Goal: Task Accomplishment & Management: Manage account settings

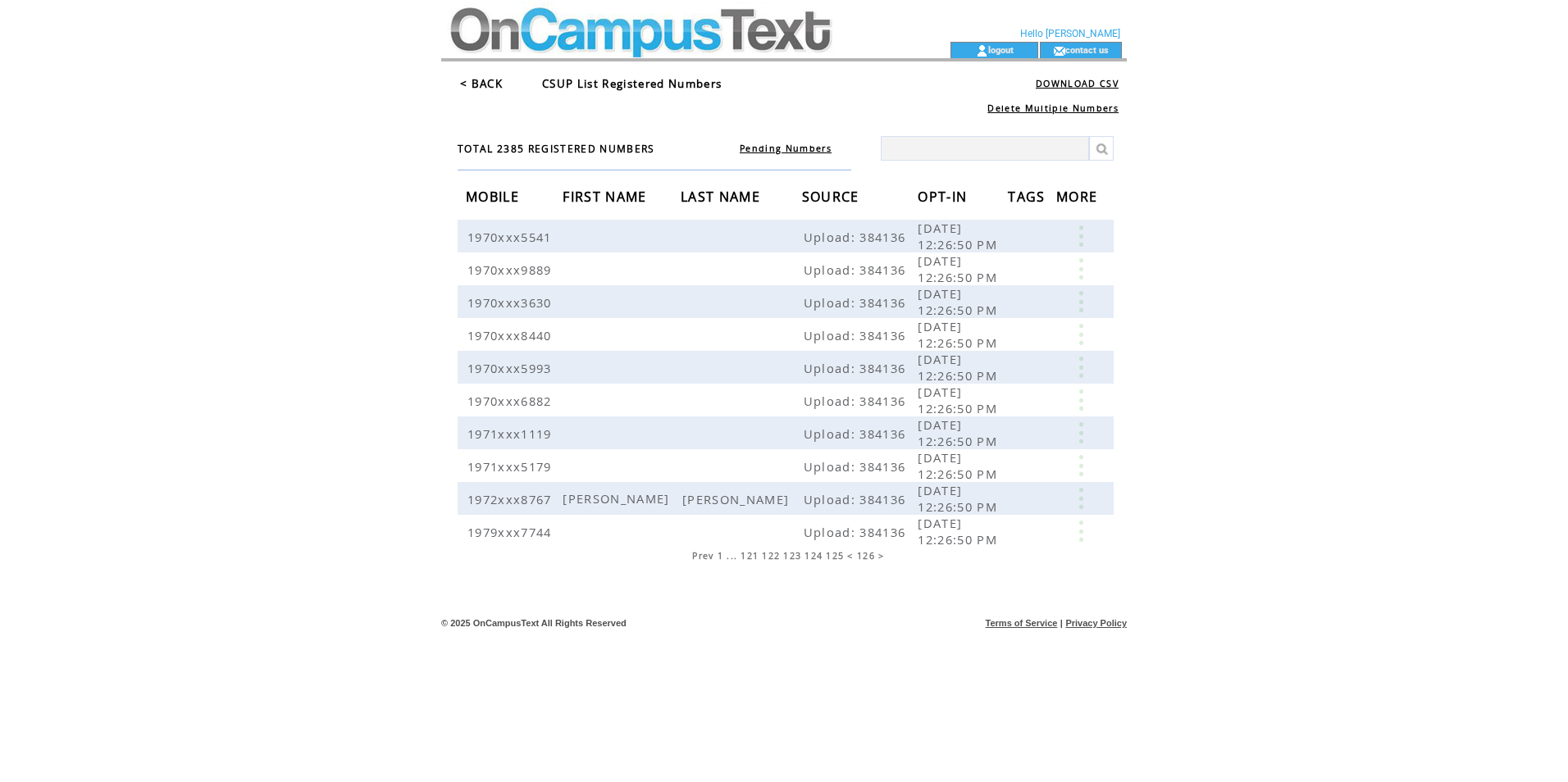
click at [715, 556] on table "Prev 1 ... 121 122 123 124 125 < 126 >" at bounding box center [790, 556] width 200 height 16
click at [704, 557] on span "Prev" at bounding box center [702, 555] width 21 height 11
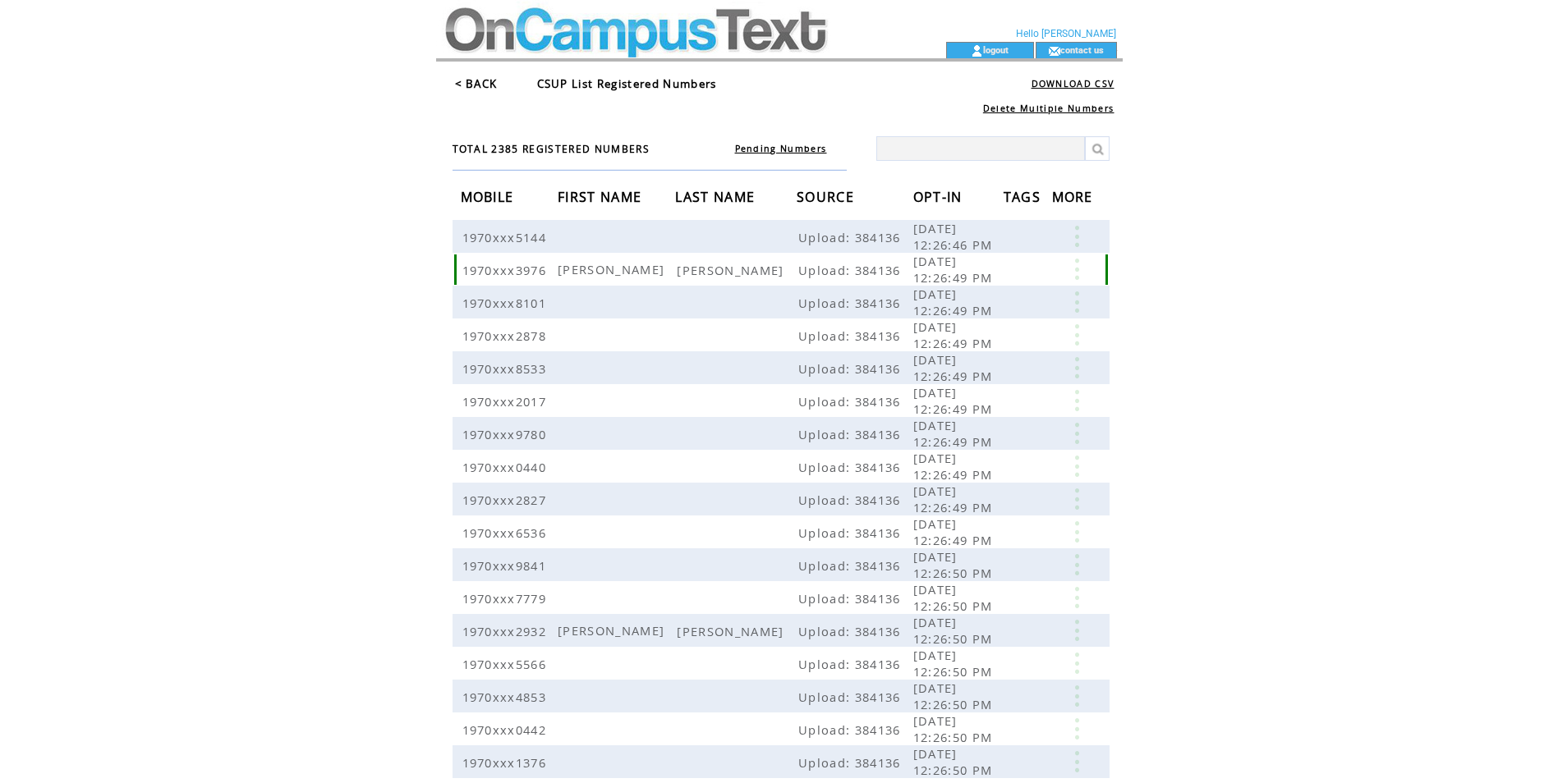
click at [1087, 269] on link at bounding box center [1076, 269] width 49 height 21
click at [1013, 319] on link "DELETE" at bounding box center [1005, 316] width 44 height 15
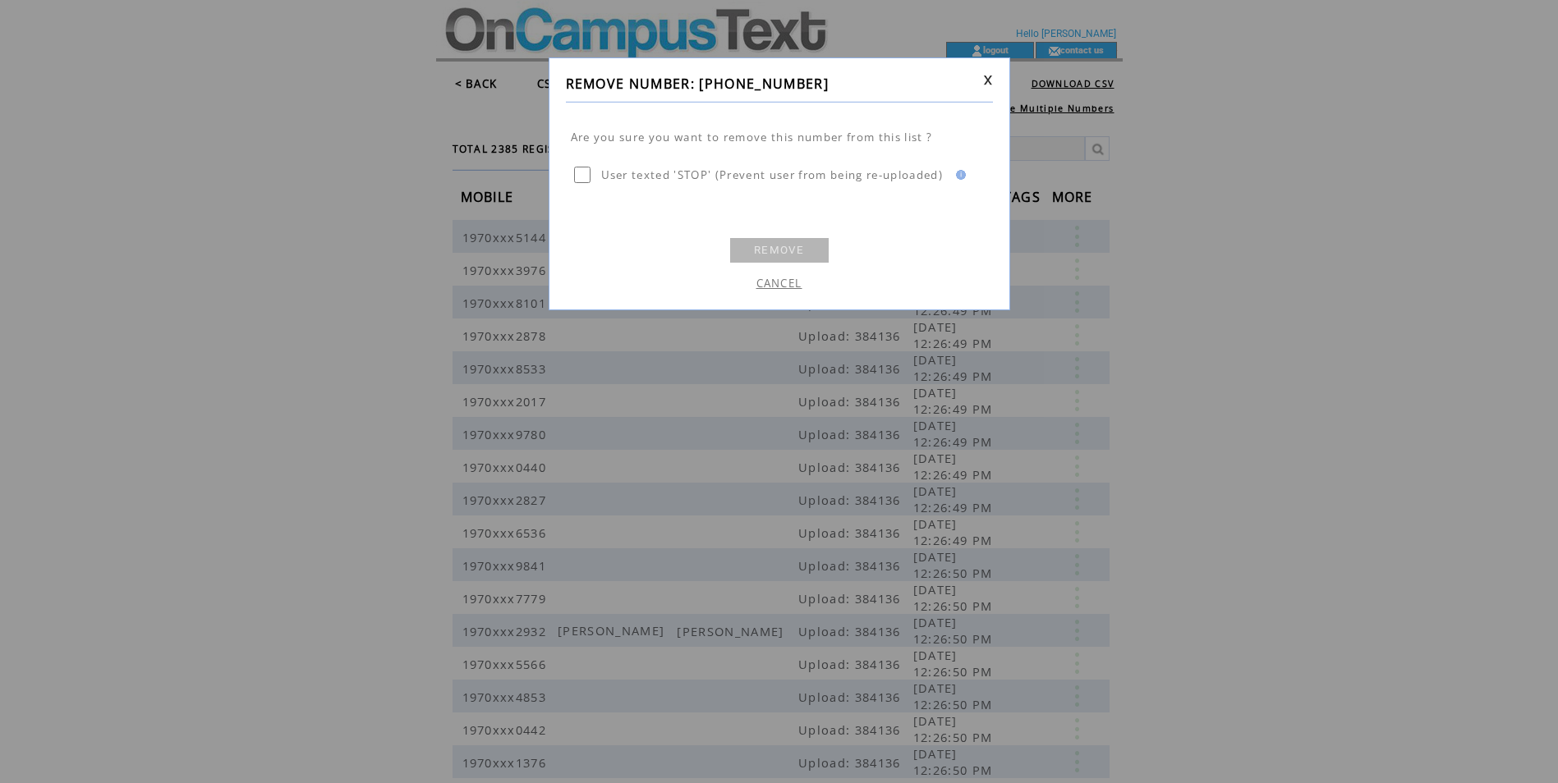
click at [778, 254] on link "REMOVE" at bounding box center [779, 250] width 99 height 25
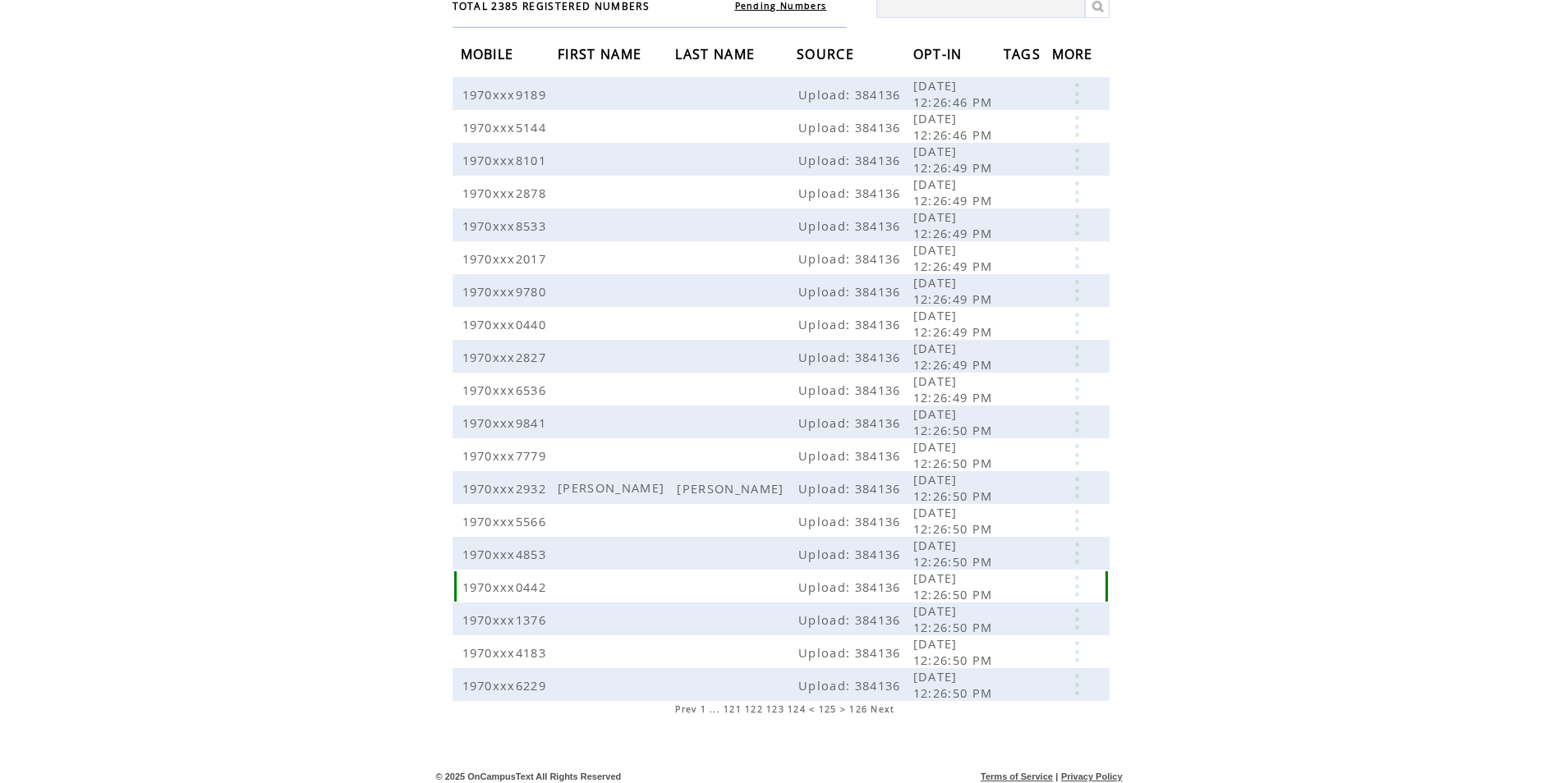
scroll to position [149, 0]
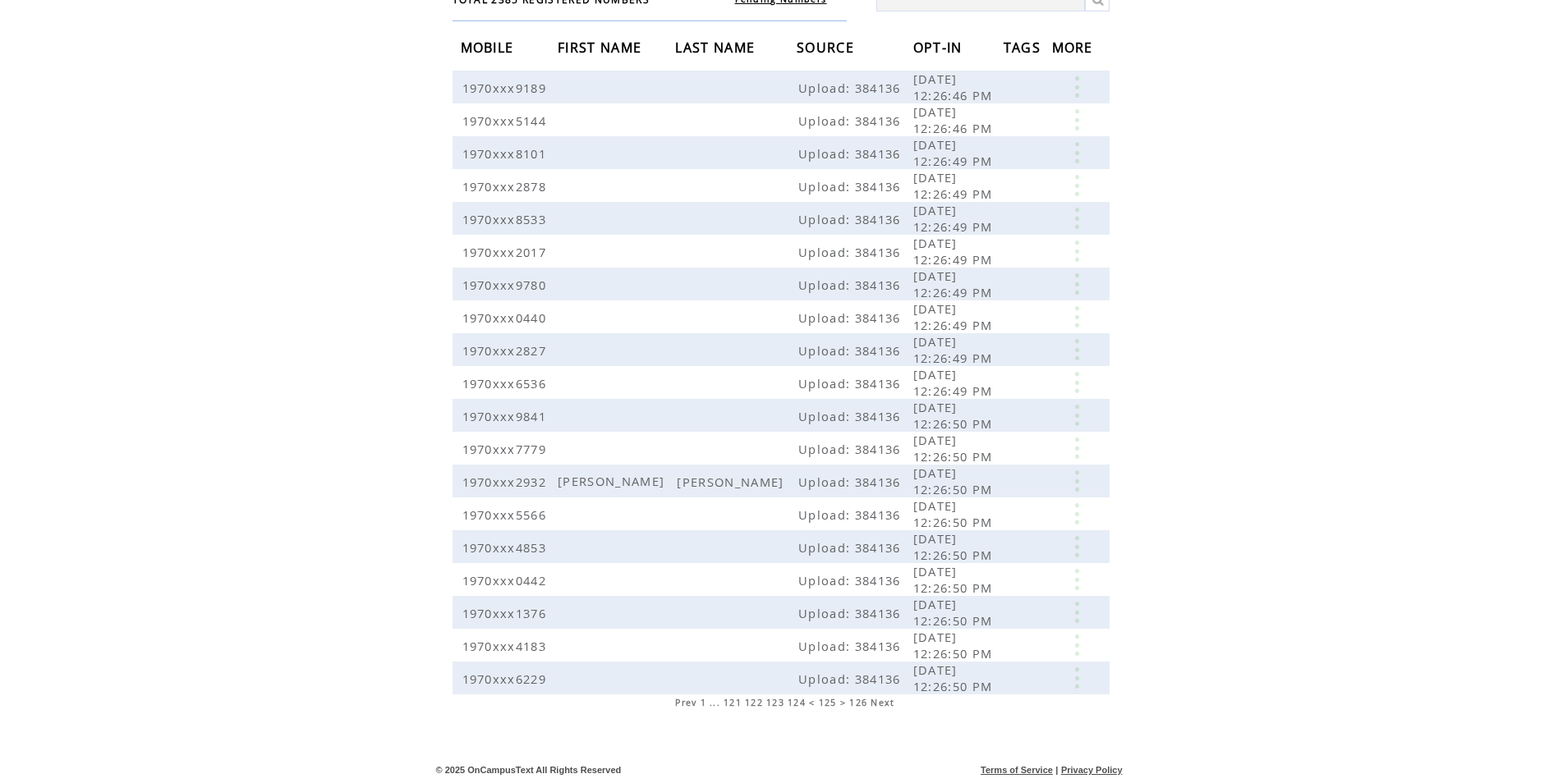
click at [870, 705] on table "Prev 1 ... 121 122 123 124 < 125 > 126 Next" at bounding box center [785, 703] width 224 height 16
click at [887, 705] on span "Next" at bounding box center [882, 702] width 24 height 11
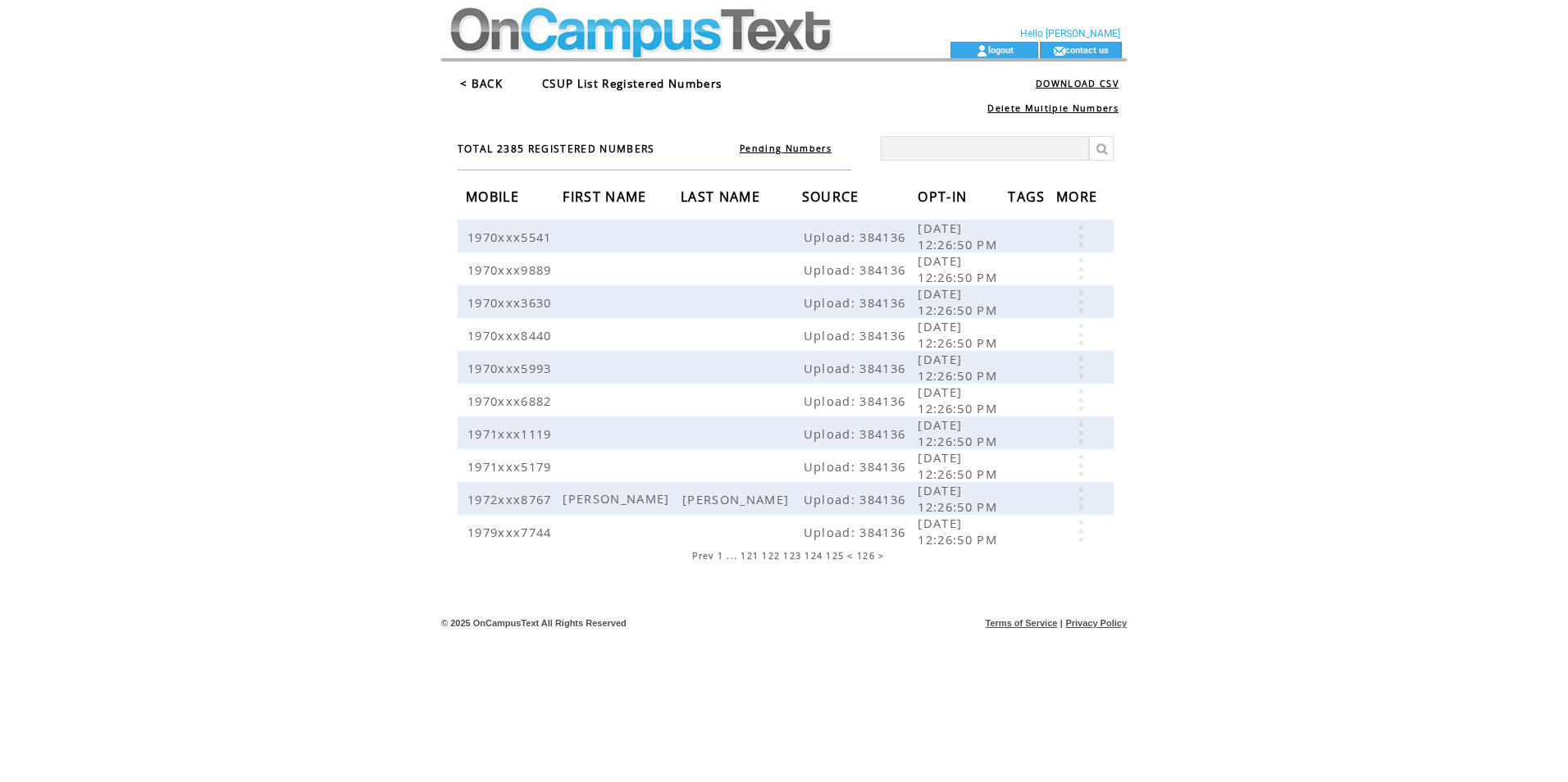
click at [707, 559] on span "Prev" at bounding box center [702, 555] width 21 height 11
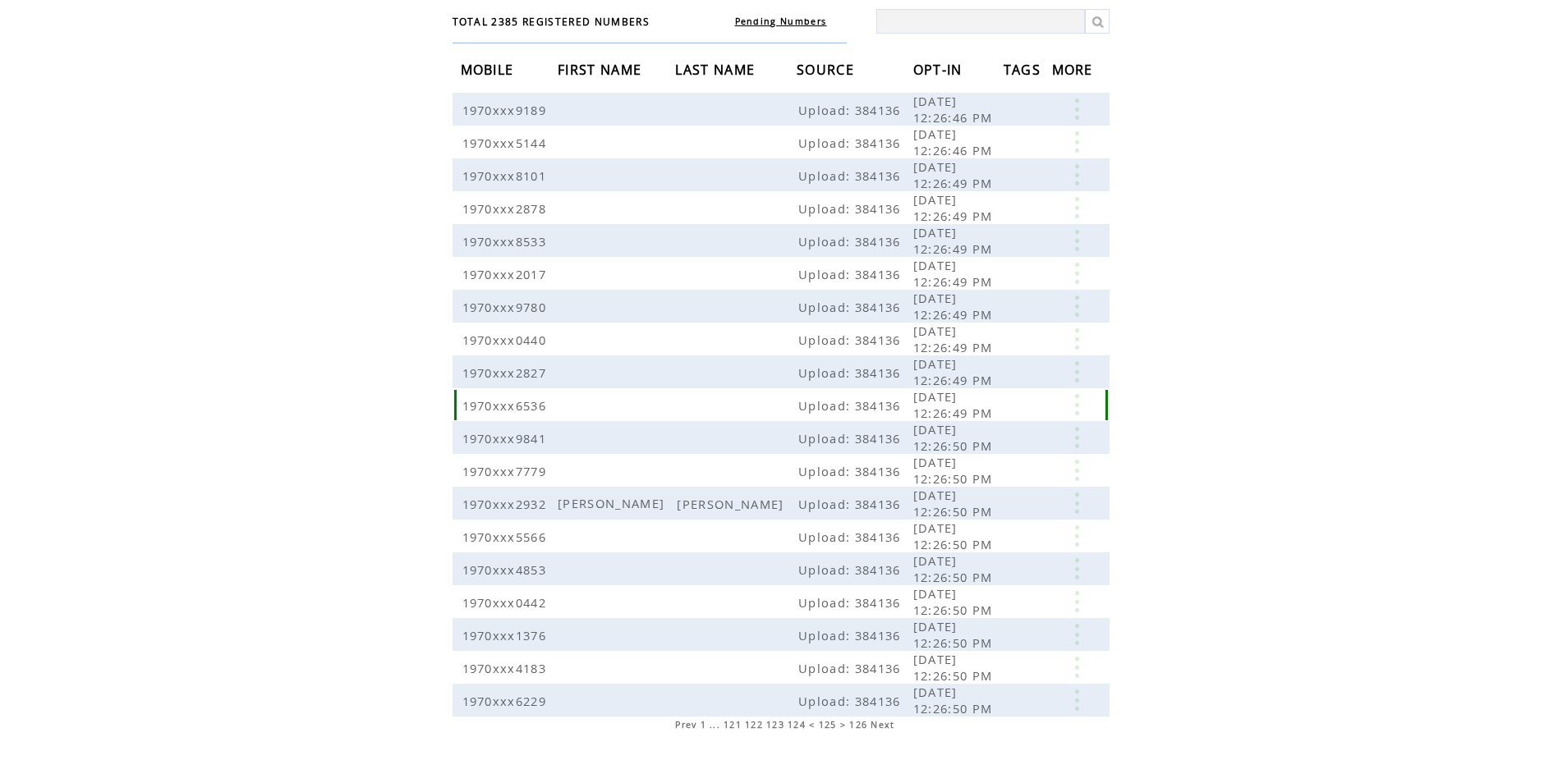
scroll to position [149, 0]
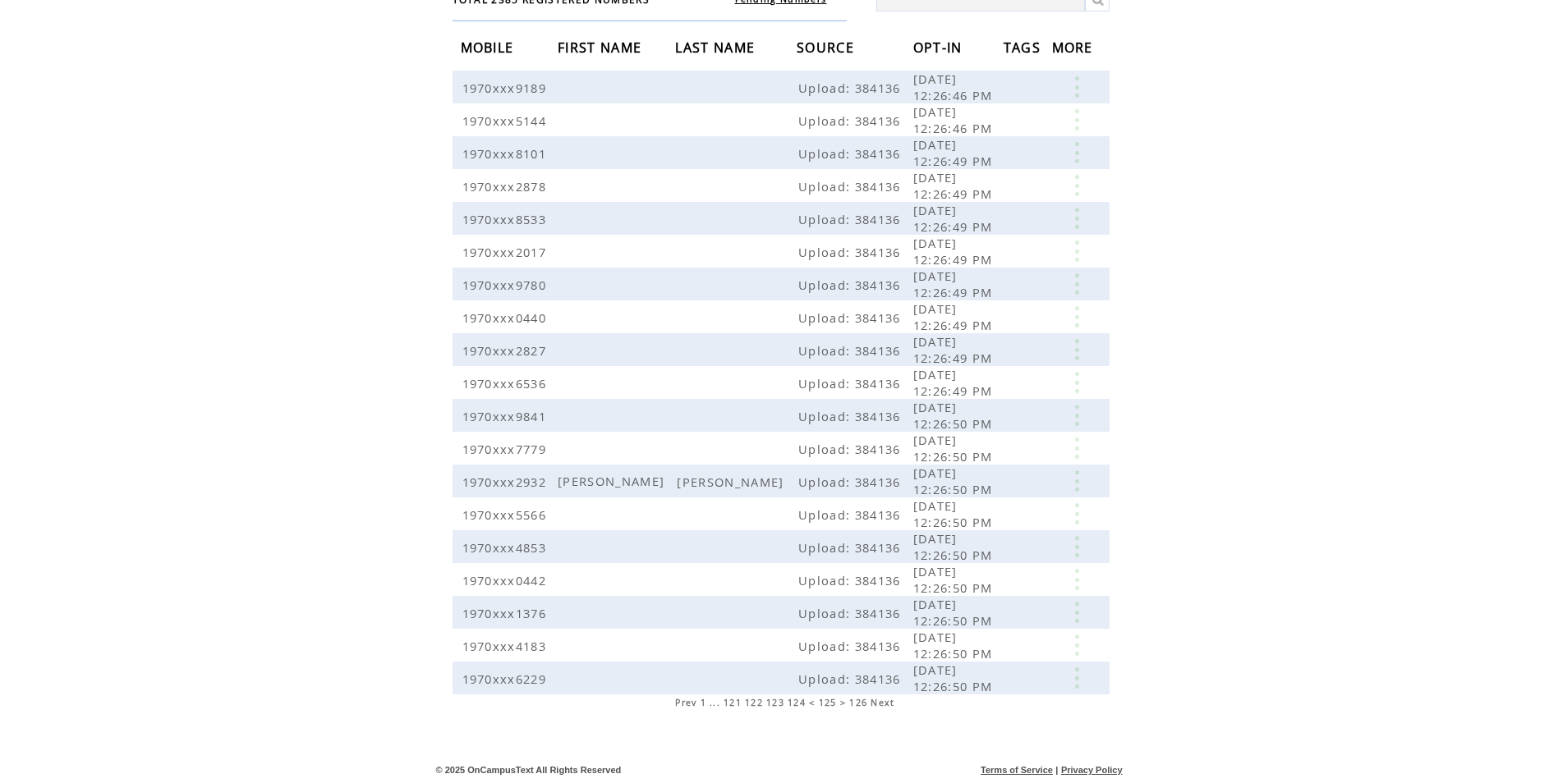
click at [700, 704] on span "1" at bounding box center [703, 702] width 6 height 11
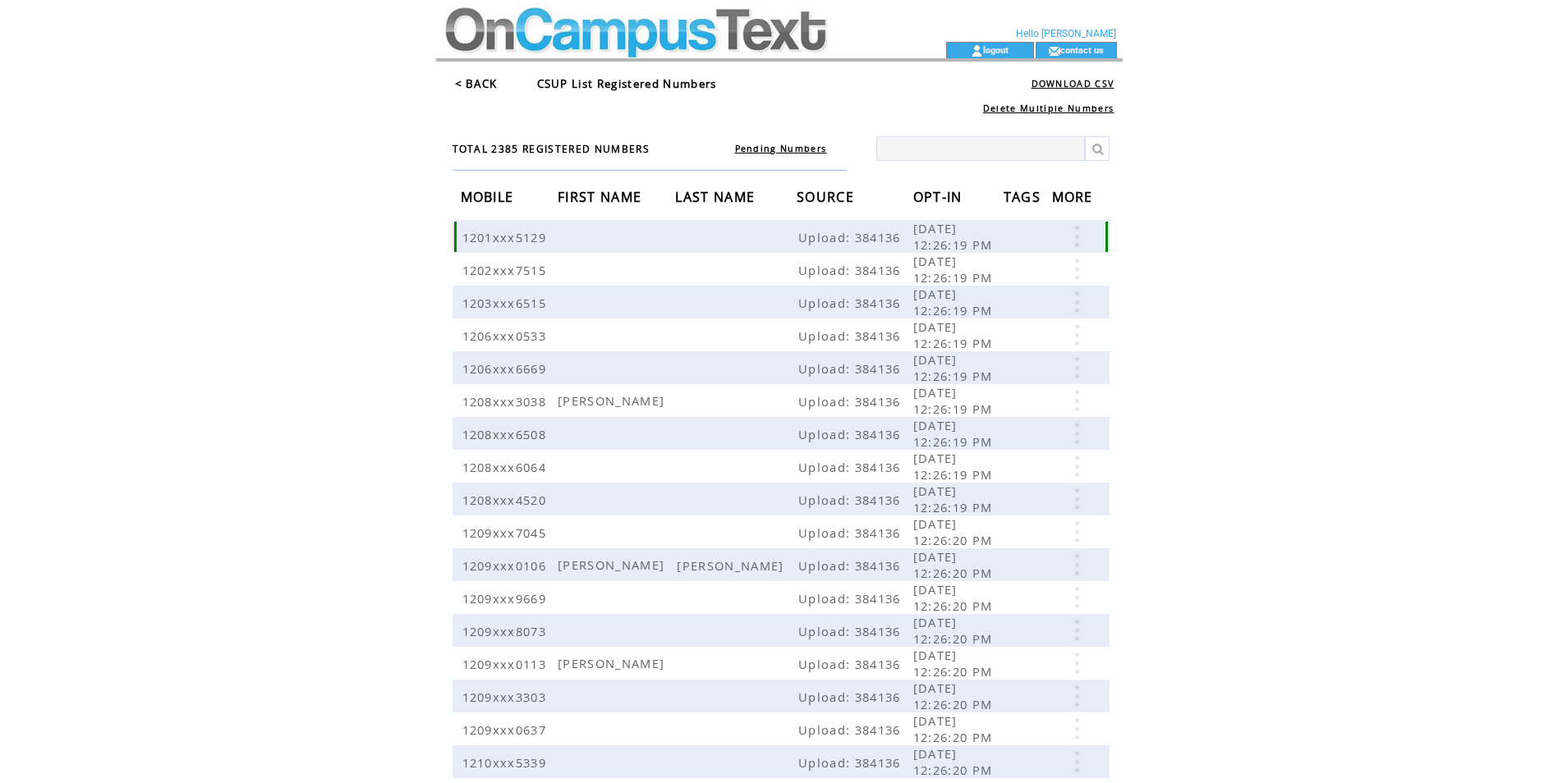
click at [1078, 241] on link at bounding box center [1076, 236] width 49 height 21
click at [990, 267] on link "EDIT" at bounding box center [987, 265] width 27 height 15
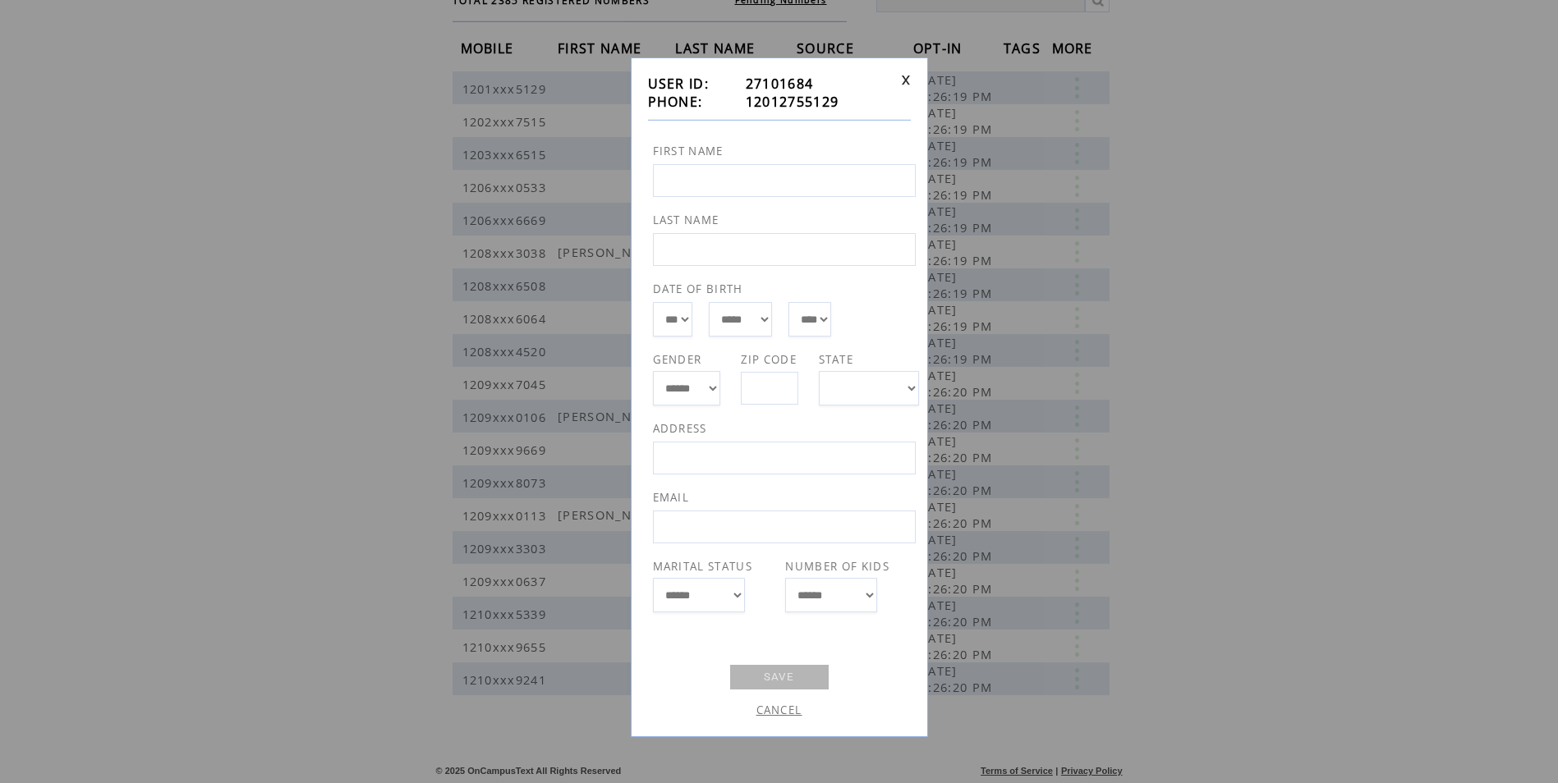
scroll to position [149, 0]
drag, startPoint x: 824, startPoint y: 102, endPoint x: 737, endPoint y: 99, distance: 86.3
click at [737, 99] on tr "PHONE: [PHONE_NUMBER]" at bounding box center [771, 102] width 247 height 18
click at [772, 716] on link "CANCEL" at bounding box center [779, 710] width 46 height 15
